Goal: Use online tool/utility

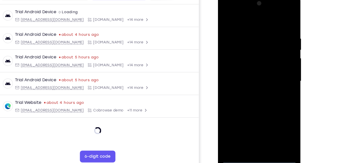
click at [254, 137] on div at bounding box center [254, 69] width 64 height 142
click at [277, 117] on div at bounding box center [254, 69] width 64 height 142
click at [243, 21] on div at bounding box center [254, 69] width 64 height 142
click at [277, 70] on div at bounding box center [254, 69] width 64 height 142
click at [259, 129] on div at bounding box center [254, 69] width 64 height 142
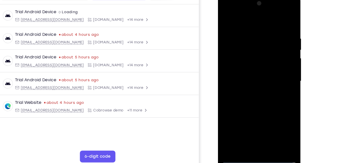
click at [244, 64] on div at bounding box center [254, 69] width 64 height 142
click at [244, 59] on div at bounding box center [254, 69] width 64 height 142
click at [246, 69] on div at bounding box center [254, 69] width 64 height 142
click at [252, 87] on div at bounding box center [254, 69] width 64 height 142
drag, startPoint x: 251, startPoint y: 20, endPoint x: 245, endPoint y: 1, distance: 20.0
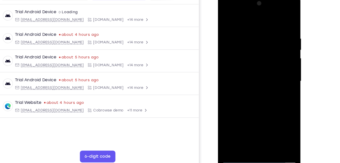
click at [245, 1] on div at bounding box center [254, 69] width 64 height 142
click at [262, 93] on div at bounding box center [254, 69] width 64 height 142
drag, startPoint x: 262, startPoint y: 93, endPoint x: 264, endPoint y: 63, distance: 30.2
click at [264, 63] on div at bounding box center [254, 69] width 64 height 142
drag, startPoint x: 264, startPoint y: 63, endPoint x: 265, endPoint y: 98, distance: 35.7
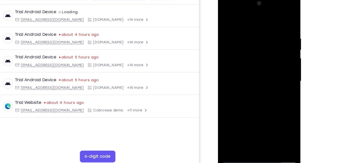
click at [265, 98] on div at bounding box center [254, 69] width 64 height 142
click at [247, 26] on div at bounding box center [254, 69] width 64 height 142
click at [278, 50] on div at bounding box center [254, 69] width 64 height 142
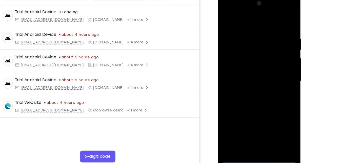
click at [278, 50] on div at bounding box center [254, 69] width 64 height 142
click at [272, 128] on div at bounding box center [254, 69] width 64 height 142
click at [279, 20] on div at bounding box center [254, 69] width 64 height 142
click at [265, 128] on div at bounding box center [254, 69] width 64 height 142
click at [258, 97] on div at bounding box center [254, 69] width 64 height 142
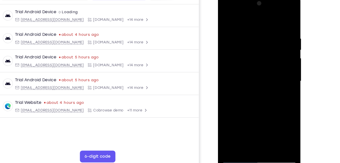
click at [227, 18] on div at bounding box center [254, 69] width 64 height 142
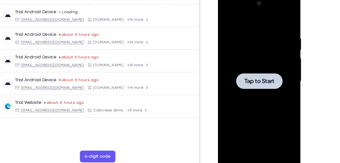
click at [243, 31] on div at bounding box center [254, 69] width 64 height 142
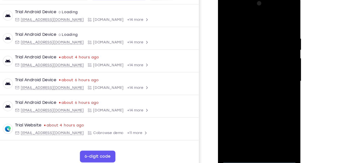
click at [253, 136] on div at bounding box center [254, 69] width 64 height 142
click at [277, 114] on div at bounding box center [254, 69] width 64 height 142
click at [246, 20] on div at bounding box center [254, 69] width 64 height 142
click at [273, 67] on div at bounding box center [254, 69] width 64 height 142
click at [248, 79] on div at bounding box center [254, 69] width 64 height 142
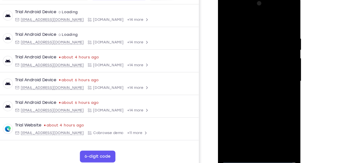
click at [249, 64] on div at bounding box center [254, 69] width 64 height 142
click at [247, 60] on div at bounding box center [254, 69] width 64 height 142
click at [250, 68] on div at bounding box center [254, 69] width 64 height 142
click at [258, 93] on div at bounding box center [254, 69] width 64 height 142
drag, startPoint x: 254, startPoint y: 16, endPoint x: 259, endPoint y: -8, distance: 24.7
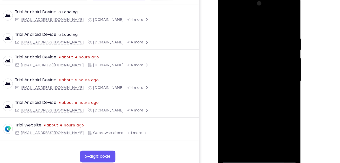
click at [259, 0] on html "Online web based iOS Simulators and Android Emulators. Run iPhone, iPad, Mobile…" at bounding box center [254, 70] width 72 height 152
click at [244, 26] on div at bounding box center [254, 69] width 64 height 142
click at [279, 20] on div at bounding box center [254, 69] width 64 height 142
click at [267, 129] on div at bounding box center [254, 69] width 64 height 142
click at [257, 94] on div at bounding box center [254, 69] width 64 height 142
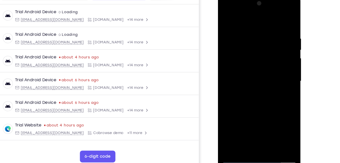
click at [255, 69] on div at bounding box center [254, 69] width 64 height 142
click at [225, 19] on div at bounding box center [254, 69] width 64 height 142
drag, startPoint x: 259, startPoint y: 99, endPoint x: 262, endPoint y: 19, distance: 79.6
click at [262, 19] on div at bounding box center [254, 69] width 64 height 142
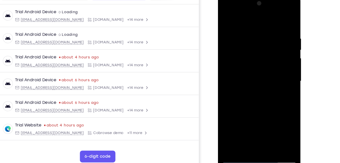
drag, startPoint x: 258, startPoint y: 104, endPoint x: 263, endPoint y: 36, distance: 67.5
click at [263, 36] on div at bounding box center [254, 69] width 64 height 142
drag, startPoint x: 248, startPoint y: 106, endPoint x: 259, endPoint y: 37, distance: 69.9
click at [259, 37] on div at bounding box center [254, 69] width 64 height 142
drag, startPoint x: 254, startPoint y: 96, endPoint x: 265, endPoint y: 39, distance: 58.6
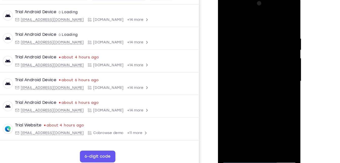
click at [265, 39] on div at bounding box center [254, 69] width 64 height 142
drag, startPoint x: 253, startPoint y: 103, endPoint x: 264, endPoint y: 29, distance: 75.1
click at [264, 29] on div at bounding box center [254, 69] width 64 height 142
drag, startPoint x: 253, startPoint y: 103, endPoint x: 262, endPoint y: 29, distance: 74.0
click at [262, 29] on div at bounding box center [254, 69] width 64 height 142
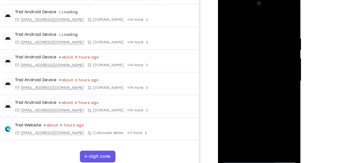
drag, startPoint x: 250, startPoint y: 104, endPoint x: 261, endPoint y: 28, distance: 76.8
click at [261, 28] on div at bounding box center [254, 69] width 64 height 142
drag, startPoint x: 249, startPoint y: 107, endPoint x: 254, endPoint y: 41, distance: 66.5
click at [254, 41] on div at bounding box center [254, 69] width 64 height 142
drag, startPoint x: 247, startPoint y: 110, endPoint x: 255, endPoint y: 30, distance: 79.9
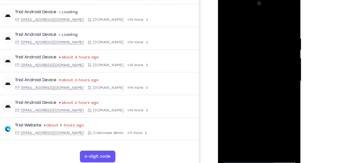
click at [255, 30] on div at bounding box center [254, 69] width 64 height 142
drag, startPoint x: 255, startPoint y: 115, endPoint x: 260, endPoint y: 67, distance: 48.7
click at [260, 67] on div at bounding box center [254, 69] width 64 height 142
drag, startPoint x: 257, startPoint y: 108, endPoint x: 267, endPoint y: 31, distance: 78.4
click at [267, 31] on div at bounding box center [254, 69] width 64 height 142
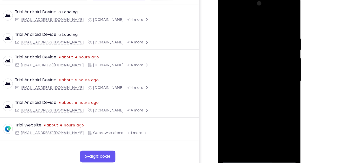
drag, startPoint x: 258, startPoint y: 110, endPoint x: 267, endPoint y: 33, distance: 77.7
click at [267, 33] on div at bounding box center [254, 69] width 64 height 142
drag, startPoint x: 254, startPoint y: 107, endPoint x: 265, endPoint y: 19, distance: 88.6
click at [265, 19] on div at bounding box center [254, 69] width 64 height 142
drag, startPoint x: 256, startPoint y: 110, endPoint x: 262, endPoint y: 63, distance: 47.7
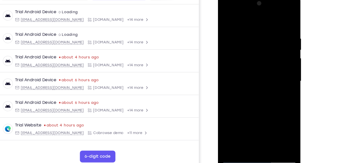
click at [262, 63] on div at bounding box center [254, 69] width 64 height 142
drag, startPoint x: 260, startPoint y: 99, endPoint x: 260, endPoint y: 82, distance: 17.0
click at [260, 82] on div at bounding box center [254, 69] width 64 height 142
drag, startPoint x: 270, startPoint y: 59, endPoint x: 274, endPoint y: 77, distance: 18.9
click at [274, 77] on div at bounding box center [254, 69] width 64 height 142
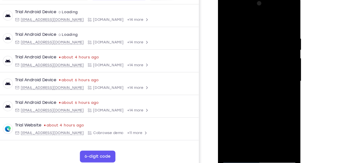
drag, startPoint x: 268, startPoint y: 91, endPoint x: 268, endPoint y: 33, distance: 58.5
click at [268, 33] on div at bounding box center [254, 69] width 64 height 142
drag, startPoint x: 252, startPoint y: 105, endPoint x: 259, endPoint y: 28, distance: 77.2
click at [259, 28] on div at bounding box center [254, 69] width 64 height 142
drag, startPoint x: 254, startPoint y: 105, endPoint x: 257, endPoint y: 25, distance: 79.8
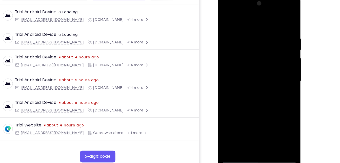
click at [257, 25] on div at bounding box center [254, 69] width 64 height 142
drag, startPoint x: 257, startPoint y: 110, endPoint x: 264, endPoint y: 23, distance: 87.7
click at [264, 23] on div at bounding box center [254, 69] width 64 height 142
drag, startPoint x: 254, startPoint y: 111, endPoint x: 264, endPoint y: 16, distance: 95.4
click at [264, 16] on div at bounding box center [254, 69] width 64 height 142
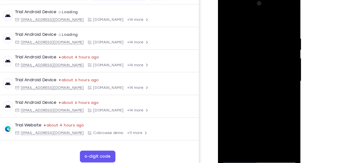
drag, startPoint x: 258, startPoint y: 90, endPoint x: 266, endPoint y: 36, distance: 54.2
click at [266, 36] on div at bounding box center [254, 69] width 64 height 142
drag, startPoint x: 262, startPoint y: 92, endPoint x: 263, endPoint y: 59, distance: 33.2
click at [263, 59] on div at bounding box center [254, 69] width 64 height 142
drag, startPoint x: 257, startPoint y: 98, endPoint x: 257, endPoint y: 108, distance: 10.1
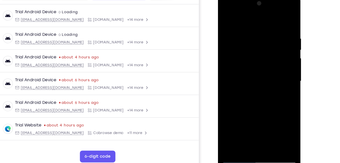
click at [257, 108] on div at bounding box center [254, 69] width 64 height 142
drag, startPoint x: 257, startPoint y: 108, endPoint x: 262, endPoint y: 29, distance: 79.4
click at [262, 29] on div at bounding box center [254, 69] width 64 height 142
drag, startPoint x: 247, startPoint y: 85, endPoint x: 252, endPoint y: 27, distance: 58.5
click at [252, 27] on div at bounding box center [254, 69] width 64 height 142
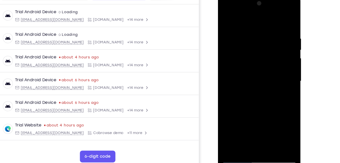
drag, startPoint x: 259, startPoint y: 103, endPoint x: 265, endPoint y: 31, distance: 72.9
click at [265, 31] on div at bounding box center [254, 69] width 64 height 142
drag, startPoint x: 255, startPoint y: 107, endPoint x: 260, endPoint y: 27, distance: 80.9
click at [260, 27] on div at bounding box center [254, 69] width 64 height 142
drag, startPoint x: 257, startPoint y: 93, endPoint x: 260, endPoint y: 46, distance: 47.1
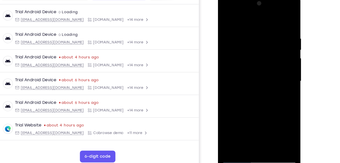
click at [260, 46] on div at bounding box center [254, 69] width 64 height 142
drag, startPoint x: 254, startPoint y: 102, endPoint x: 261, endPoint y: 52, distance: 50.8
click at [261, 52] on div at bounding box center [254, 69] width 64 height 142
drag, startPoint x: 266, startPoint y: 99, endPoint x: 270, endPoint y: 42, distance: 57.1
click at [270, 42] on div at bounding box center [254, 69] width 64 height 142
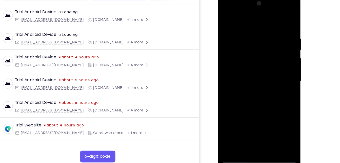
click at [248, 38] on div at bounding box center [254, 69] width 64 height 142
drag, startPoint x: 258, startPoint y: 111, endPoint x: 271, endPoint y: 22, distance: 90.9
click at [271, 22] on div at bounding box center [254, 69] width 64 height 142
drag, startPoint x: 262, startPoint y: 110, endPoint x: 267, endPoint y: 55, distance: 55.1
click at [267, 55] on div at bounding box center [254, 69] width 64 height 142
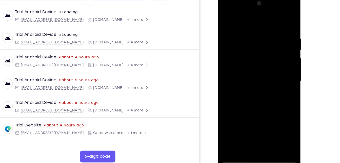
drag, startPoint x: 255, startPoint y: 106, endPoint x: 266, endPoint y: 27, distance: 80.2
click at [266, 27] on div at bounding box center [254, 69] width 64 height 142
drag, startPoint x: 250, startPoint y: 107, endPoint x: 264, endPoint y: 31, distance: 76.9
click at [264, 31] on div at bounding box center [254, 69] width 64 height 142
drag, startPoint x: 256, startPoint y: 89, endPoint x: 261, endPoint y: 25, distance: 64.7
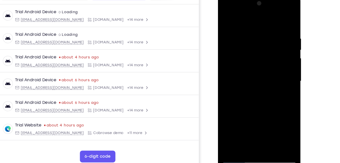
click at [261, 25] on div at bounding box center [254, 69] width 64 height 142
drag, startPoint x: 255, startPoint y: 103, endPoint x: 259, endPoint y: 22, distance: 80.8
click at [259, 22] on div at bounding box center [254, 69] width 64 height 142
drag, startPoint x: 252, startPoint y: 91, endPoint x: 258, endPoint y: 39, distance: 52.7
click at [258, 39] on div at bounding box center [254, 69] width 64 height 142
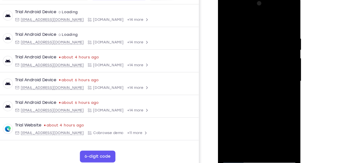
drag, startPoint x: 254, startPoint y: 100, endPoint x: 258, endPoint y: 24, distance: 76.0
click at [258, 24] on div at bounding box center [254, 69] width 64 height 142
drag, startPoint x: 254, startPoint y: 107, endPoint x: 260, endPoint y: 59, distance: 48.5
click at [260, 59] on div at bounding box center [254, 69] width 64 height 142
drag, startPoint x: 261, startPoint y: 94, endPoint x: 254, endPoint y: 23, distance: 71.0
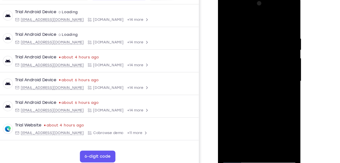
click at [254, 23] on div at bounding box center [254, 69] width 64 height 142
drag, startPoint x: 255, startPoint y: 80, endPoint x: 261, endPoint y: 28, distance: 51.9
click at [261, 28] on div at bounding box center [254, 69] width 64 height 142
drag, startPoint x: 268, startPoint y: 104, endPoint x: 267, endPoint y: 35, distance: 69.1
click at [267, 35] on div at bounding box center [254, 69] width 64 height 142
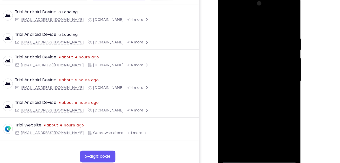
drag, startPoint x: 254, startPoint y: 98, endPoint x: 259, endPoint y: 48, distance: 50.6
click at [259, 48] on div at bounding box center [254, 69] width 64 height 142
drag, startPoint x: 250, startPoint y: 98, endPoint x: 269, endPoint y: 36, distance: 64.5
click at [269, 36] on div at bounding box center [254, 69] width 64 height 142
drag, startPoint x: 249, startPoint y: 110, endPoint x: 273, endPoint y: 36, distance: 77.7
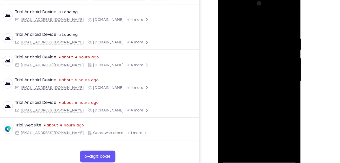
click at [273, 36] on div at bounding box center [254, 69] width 64 height 142
drag, startPoint x: 255, startPoint y: 95, endPoint x: 260, endPoint y: 38, distance: 57.9
click at [260, 38] on div at bounding box center [254, 69] width 64 height 142
drag, startPoint x: 255, startPoint y: 96, endPoint x: 270, endPoint y: 31, distance: 66.9
click at [270, 31] on div at bounding box center [254, 69] width 64 height 142
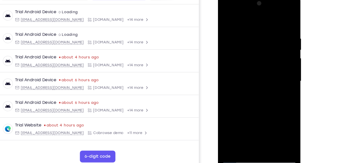
drag, startPoint x: 261, startPoint y: 107, endPoint x: 272, endPoint y: 36, distance: 72.2
click at [272, 36] on div at bounding box center [254, 69] width 64 height 142
drag, startPoint x: 261, startPoint y: 103, endPoint x: 274, endPoint y: 40, distance: 64.1
click at [274, 40] on div at bounding box center [254, 69] width 64 height 142
